Goal: Use online tool/utility: Utilize a website feature to perform a specific function

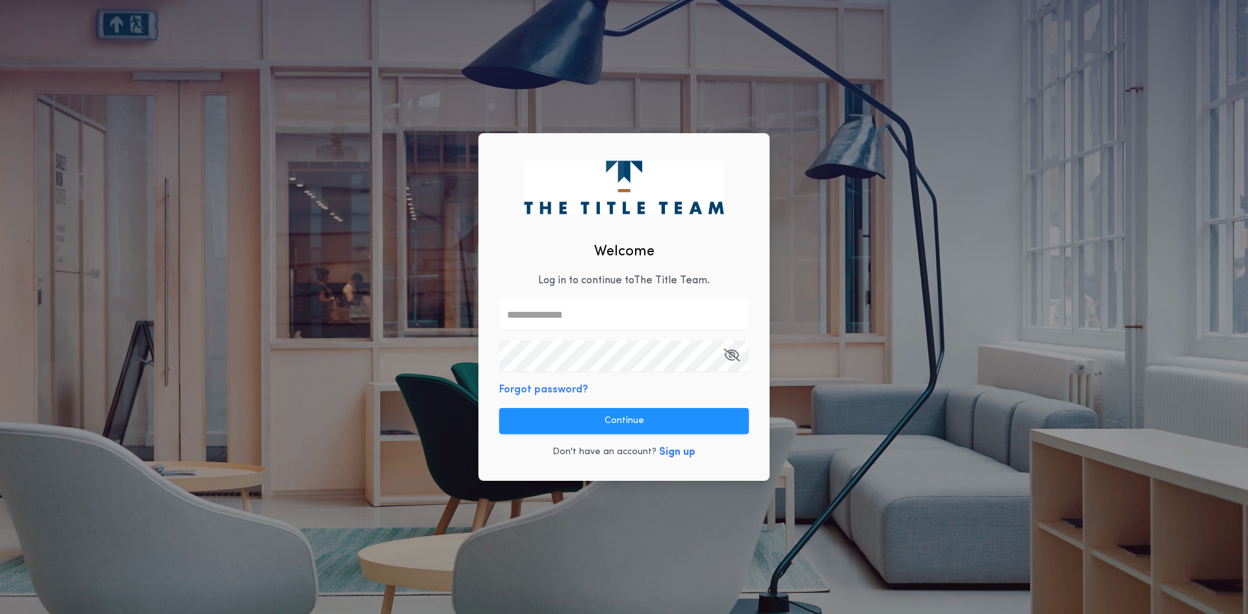
click at [558, 308] on input "text" at bounding box center [624, 314] width 250 height 31
type input "**********"
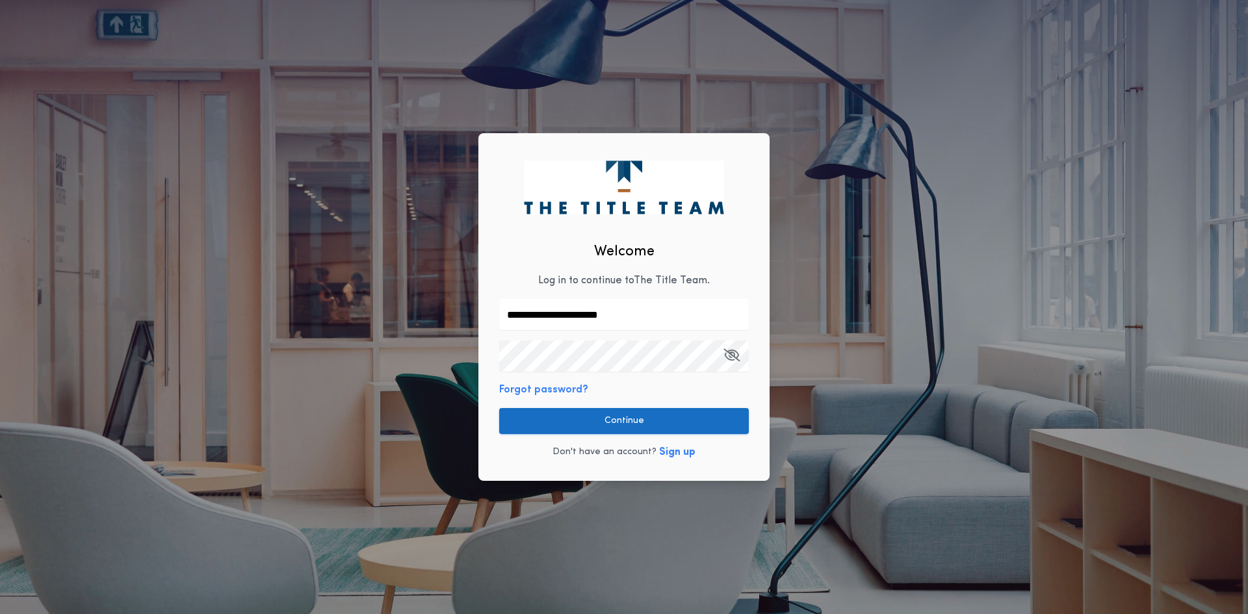
click at [577, 416] on button "Continue" at bounding box center [624, 421] width 250 height 26
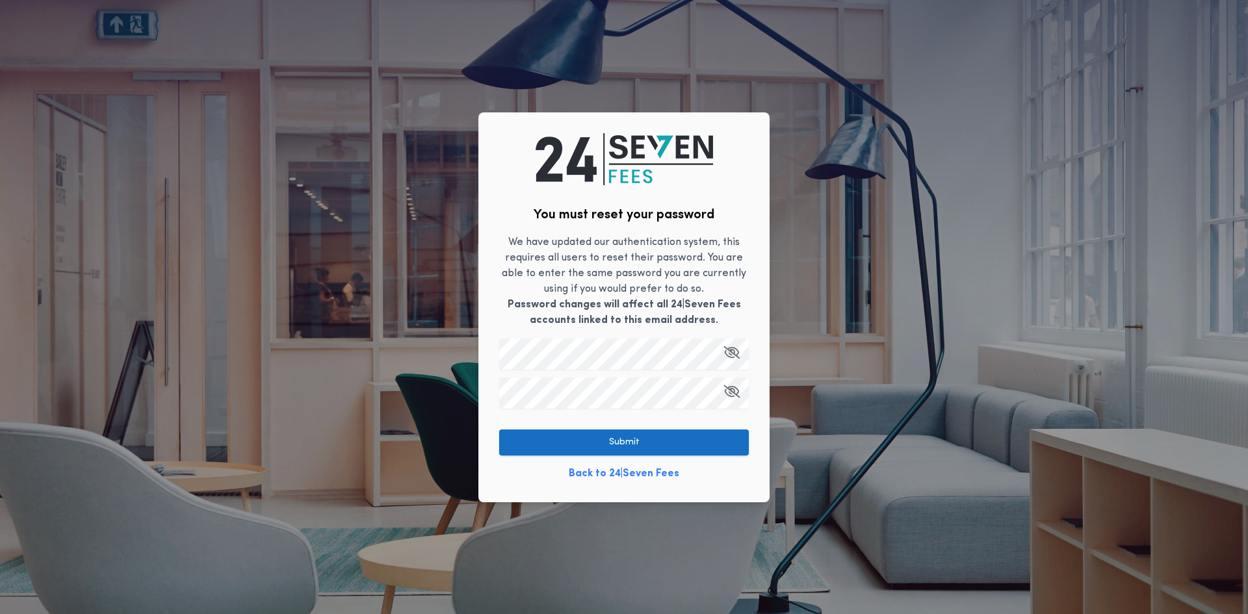
click at [532, 447] on button "Submit" at bounding box center [624, 443] width 250 height 26
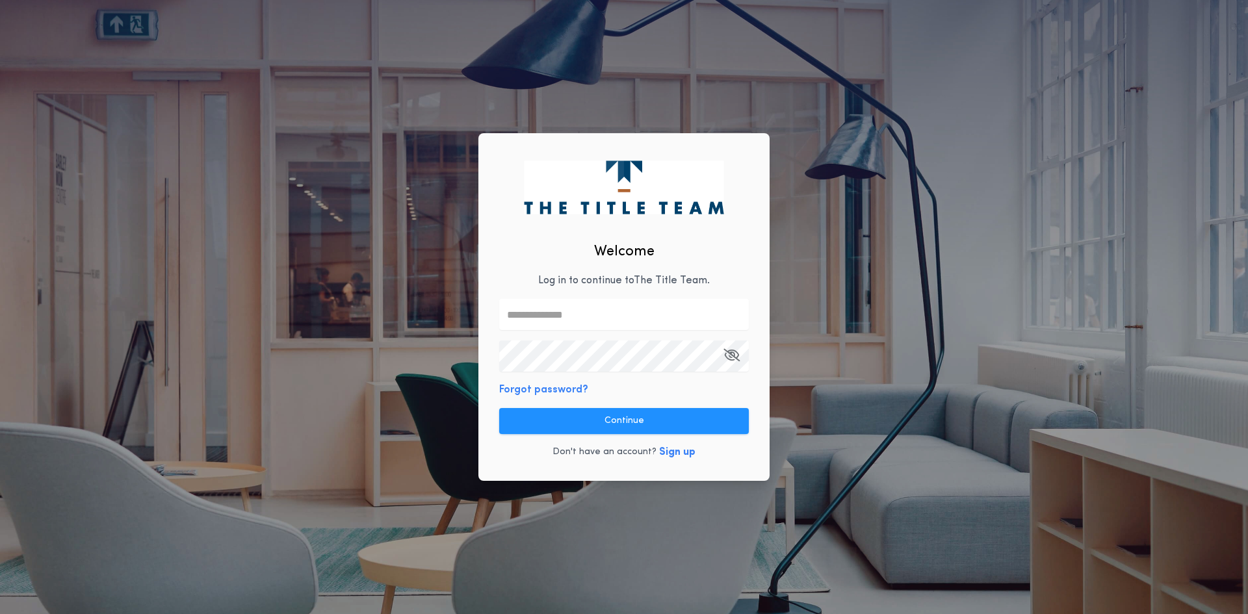
click at [539, 310] on input "text" at bounding box center [624, 314] width 250 height 31
type input "*"
type input "**********"
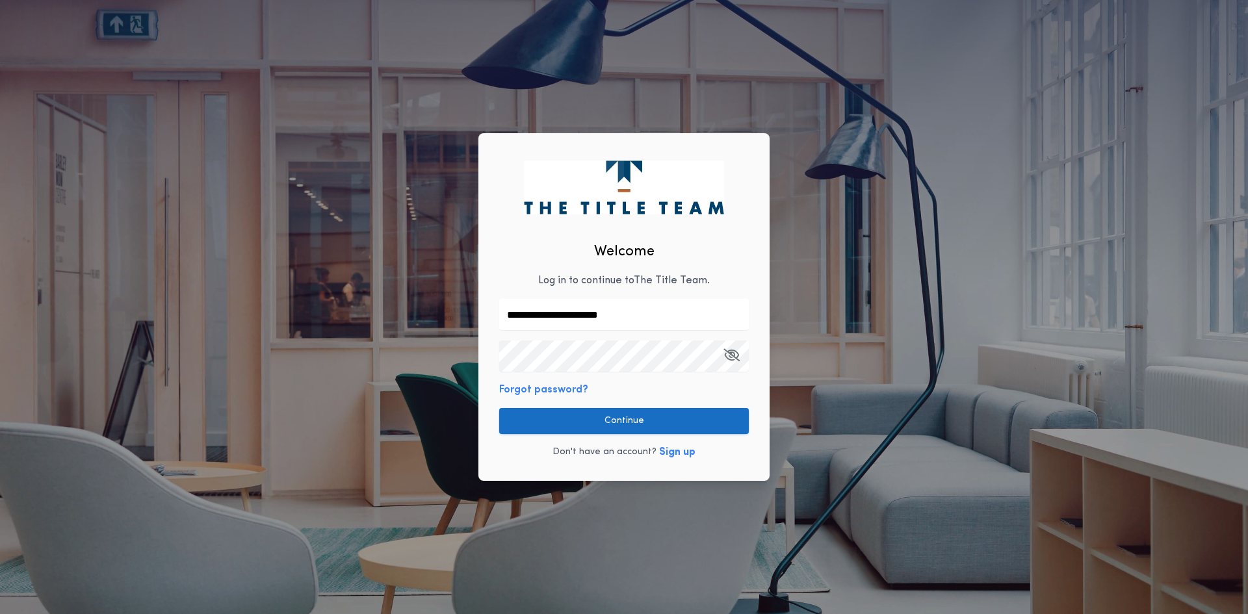
click at [613, 420] on button "Continue" at bounding box center [624, 421] width 250 height 26
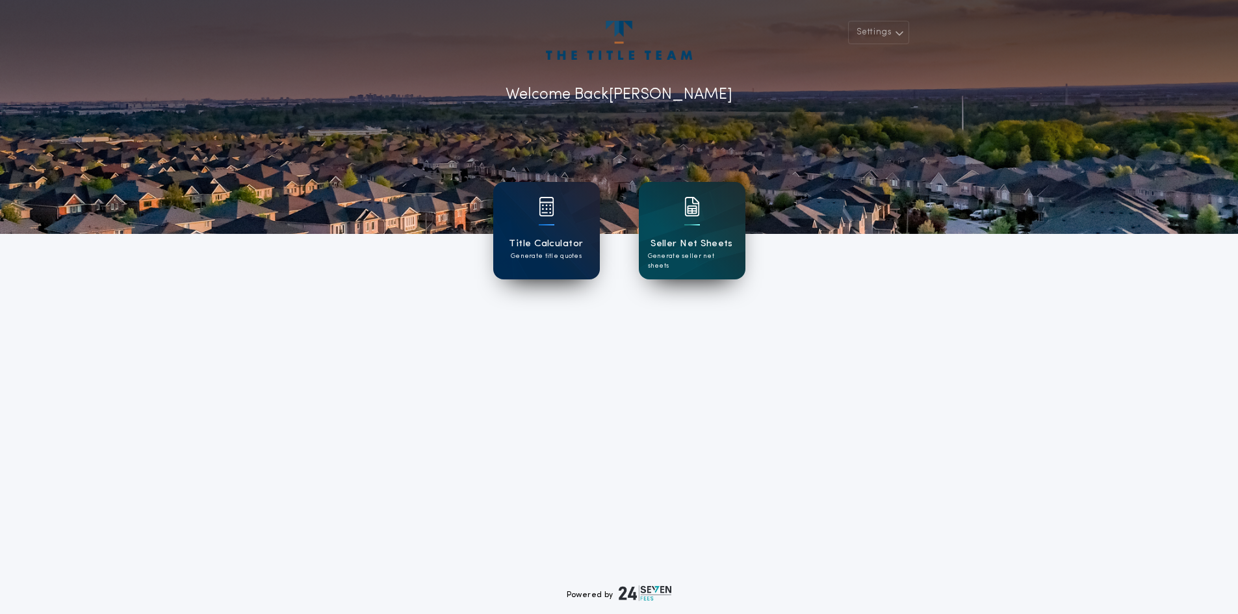
click at [540, 227] on div at bounding box center [547, 215] width 16 height 36
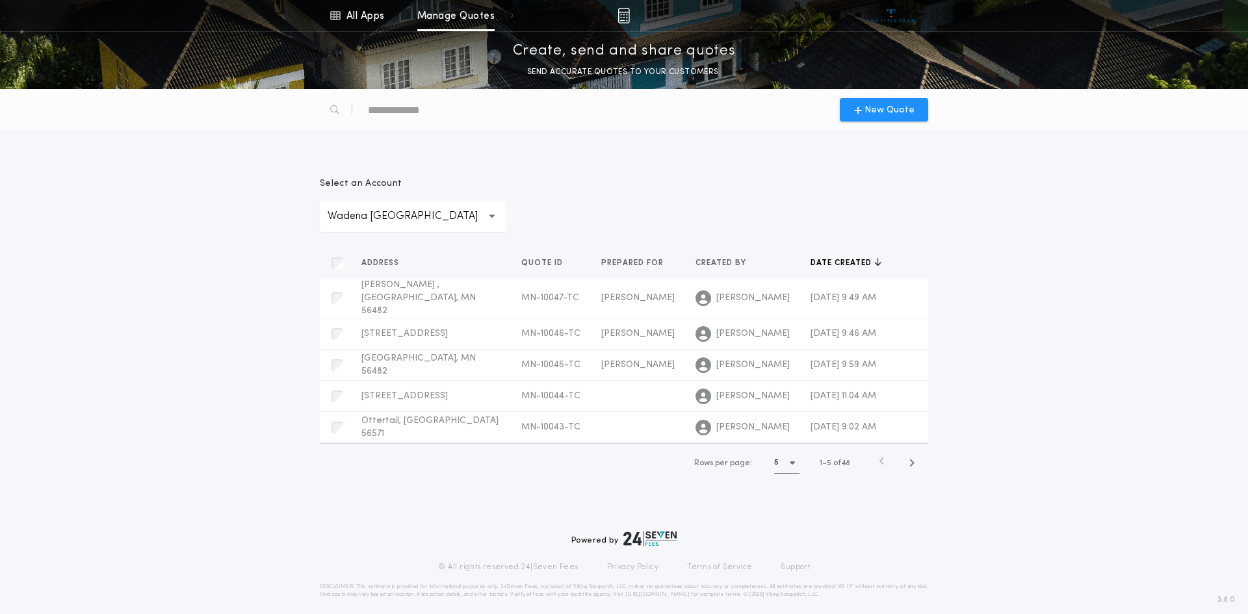
click at [396, 214] on p "Wadena [GEOGRAPHIC_DATA]" at bounding box center [413, 217] width 171 height 16
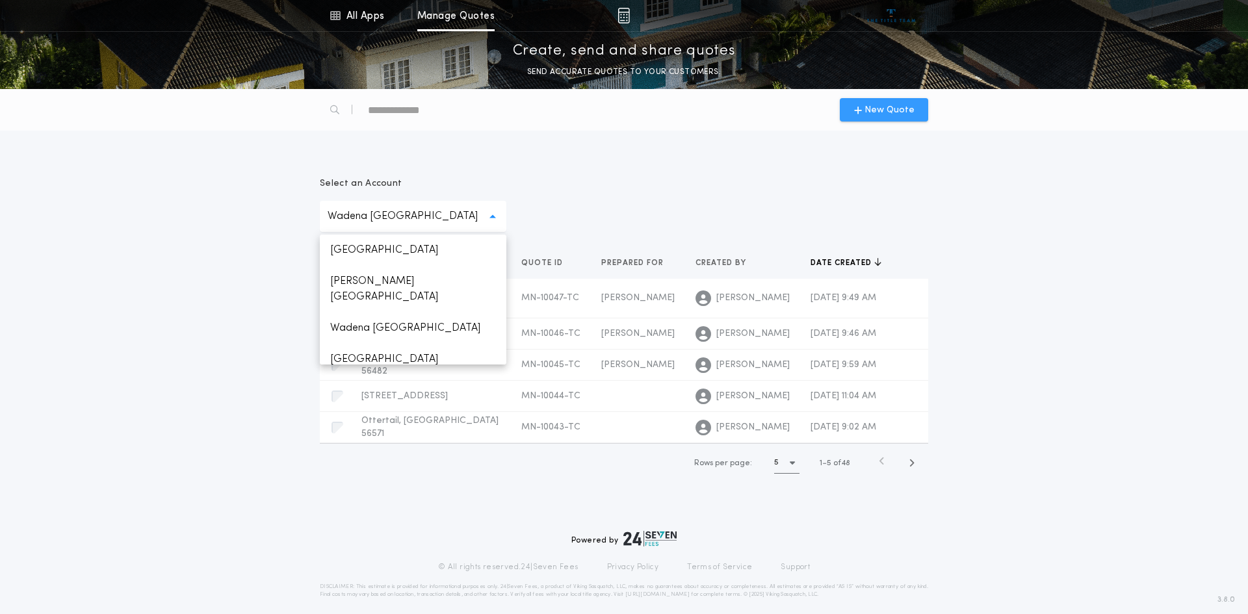
click at [890, 106] on span "New Quote" at bounding box center [889, 110] width 50 height 14
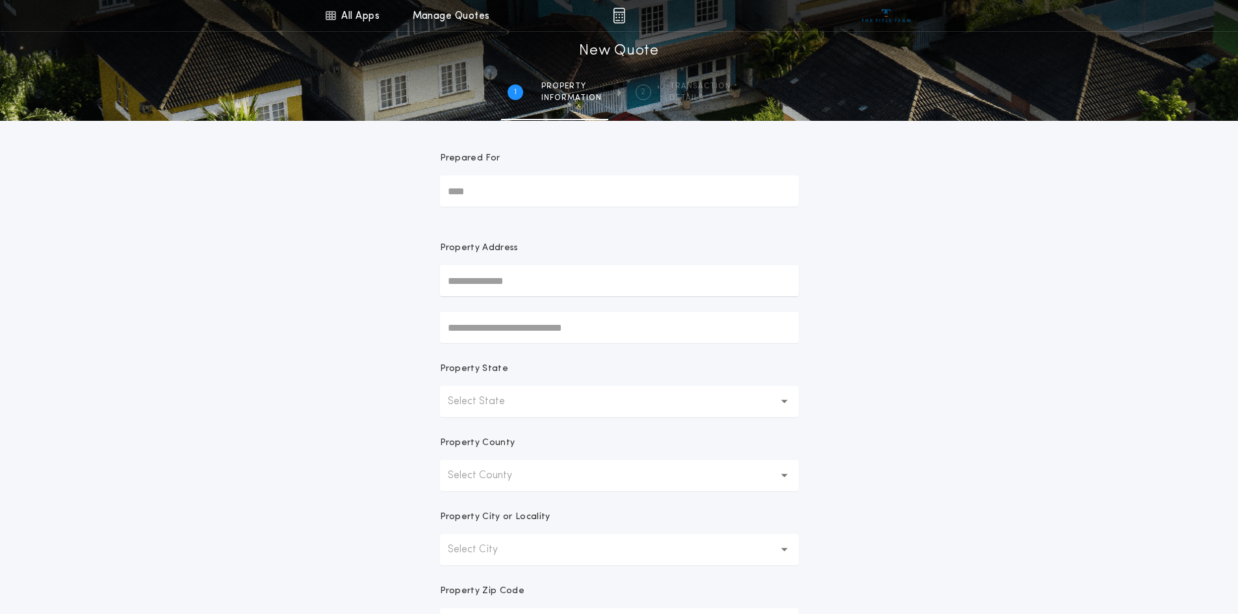
click at [462, 192] on input "Prepared For" at bounding box center [619, 190] width 359 height 31
